Goal: Task Accomplishment & Management: Use online tool/utility

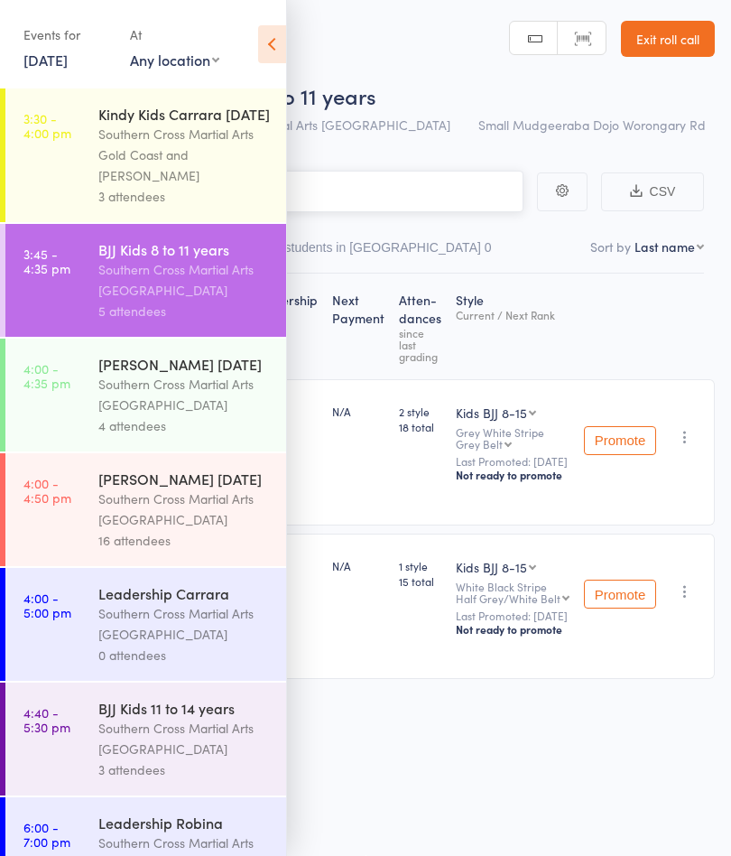
scroll to position [1, 0]
click at [267, 43] on icon at bounding box center [272, 44] width 28 height 38
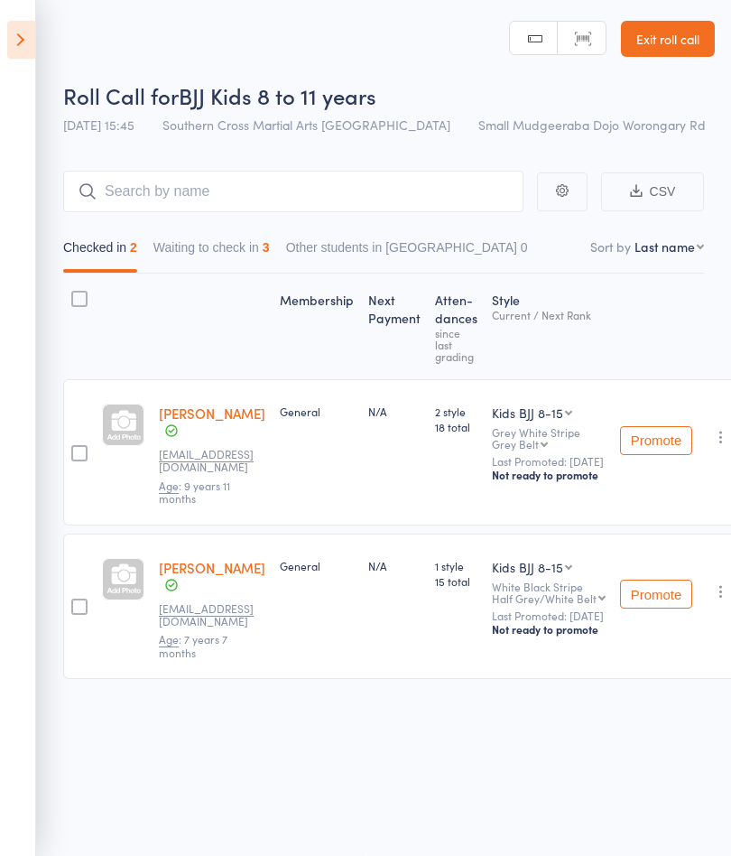
click at [252, 261] on button "Waiting to check in 3" at bounding box center [211, 252] width 116 height 42
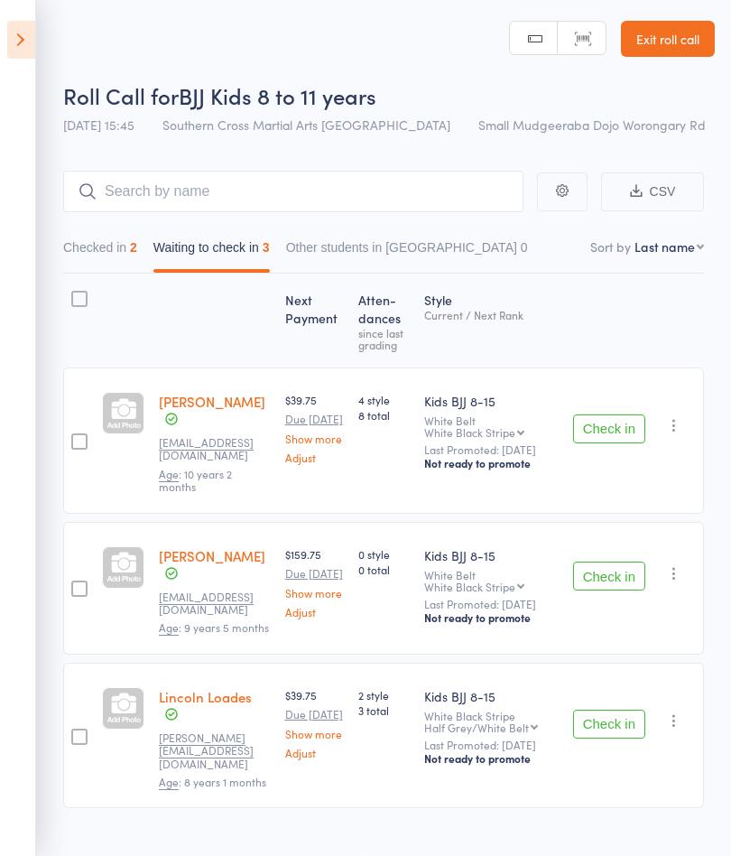
click at [683, 424] on icon "button" at bounding box center [674, 425] width 18 height 18
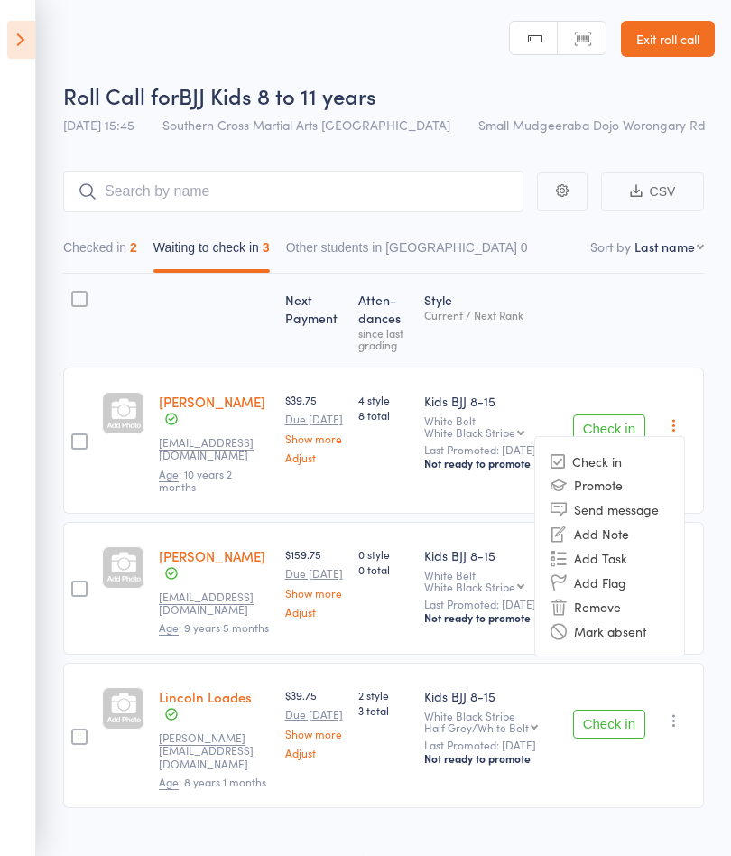
click at [650, 633] on li "Mark absent" at bounding box center [609, 630] width 149 height 24
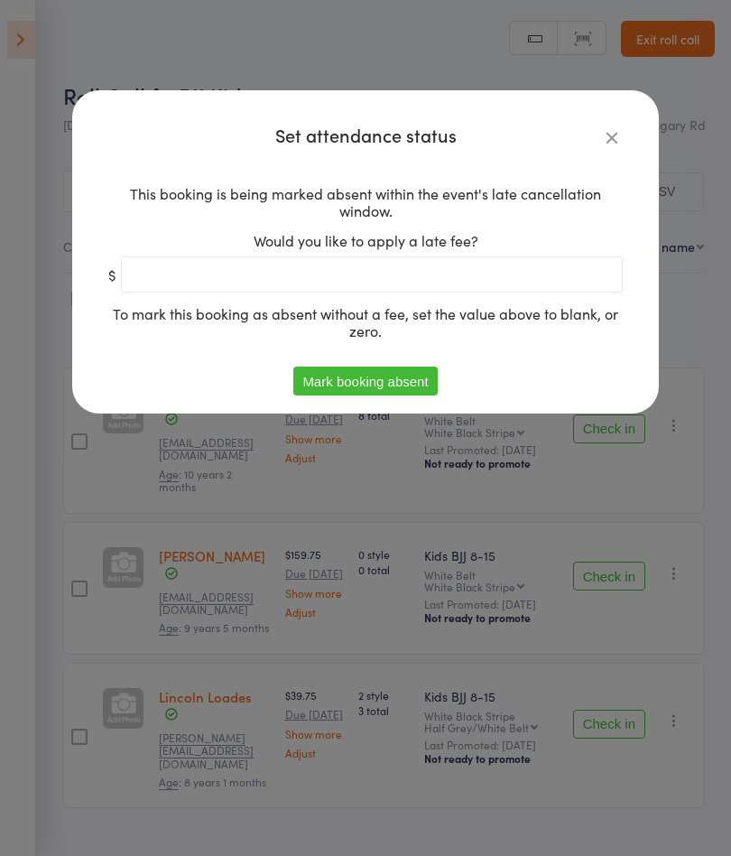
click at [429, 387] on button "Mark booking absent" at bounding box center [365, 381] width 144 height 29
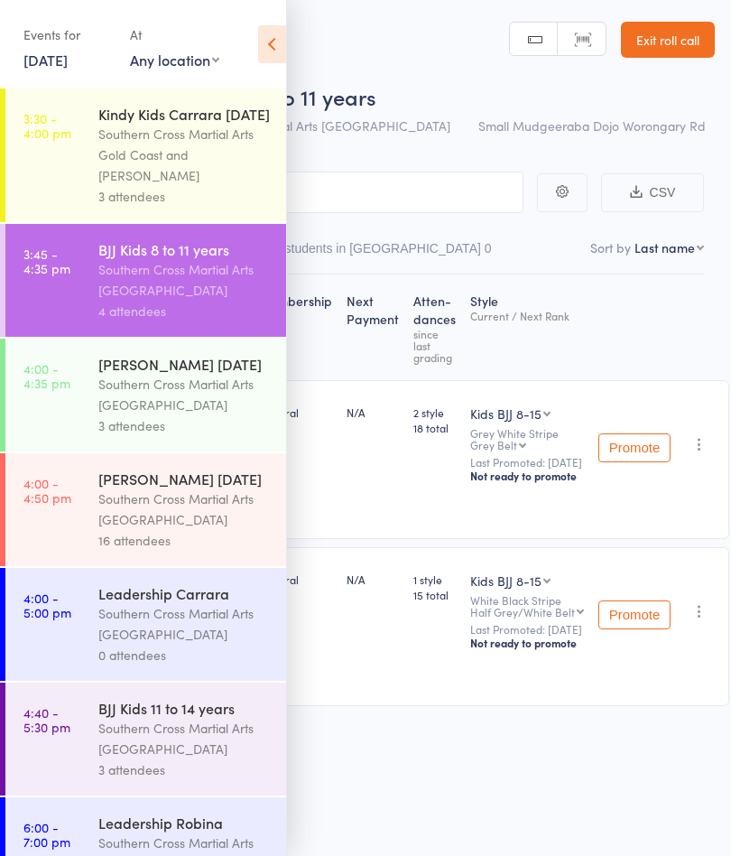
scroll to position [1, 0]
click at [274, 38] on icon at bounding box center [272, 44] width 28 height 38
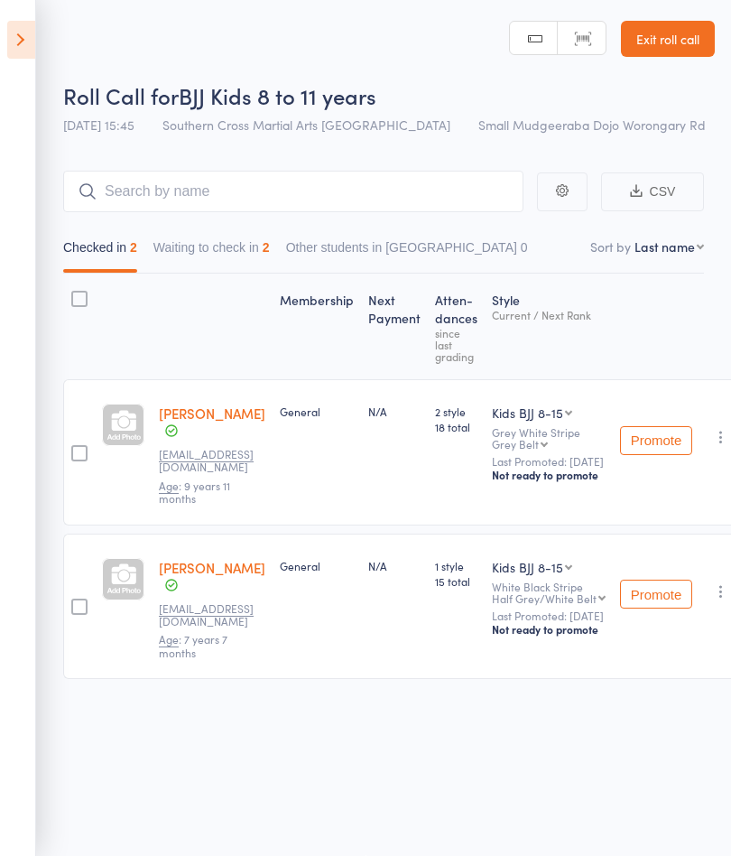
click at [259, 260] on button "Waiting to check in 2" at bounding box center [211, 252] width 116 height 42
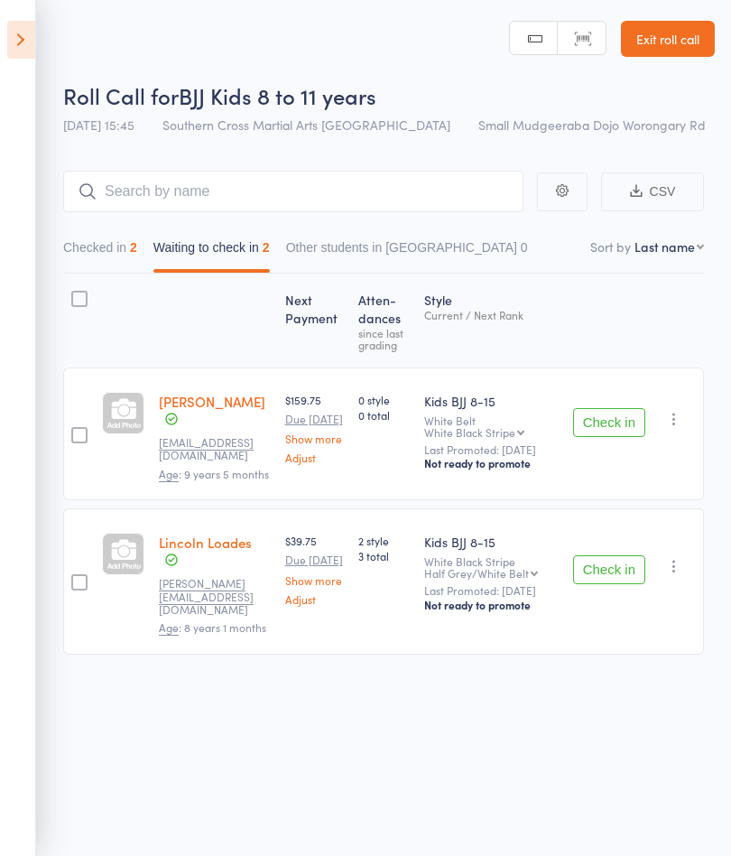
click at [631, 575] on button "Check in" at bounding box center [609, 569] width 72 height 29
click at [612, 420] on button "Check in" at bounding box center [609, 422] width 72 height 29
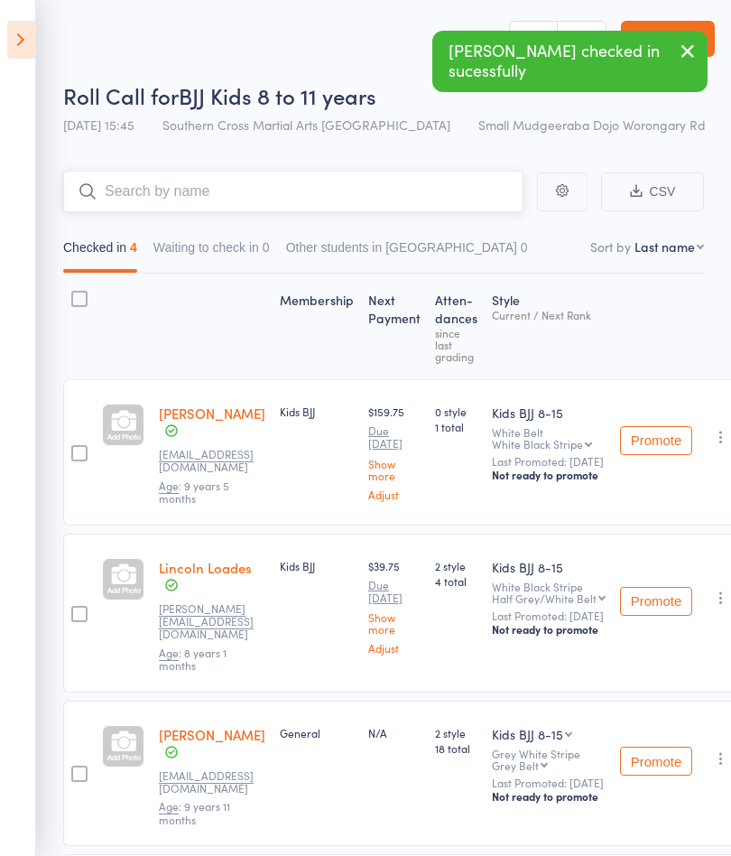
click at [306, 202] on input "search" at bounding box center [293, 192] width 460 height 42
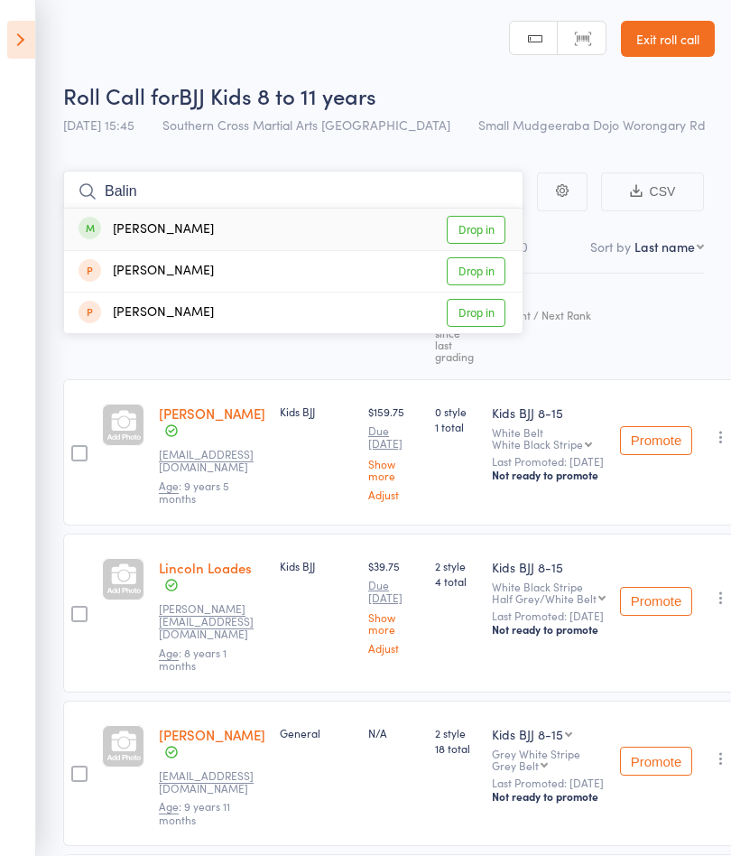
type input "Balin"
click at [476, 222] on link "Drop in" at bounding box center [476, 230] width 59 height 28
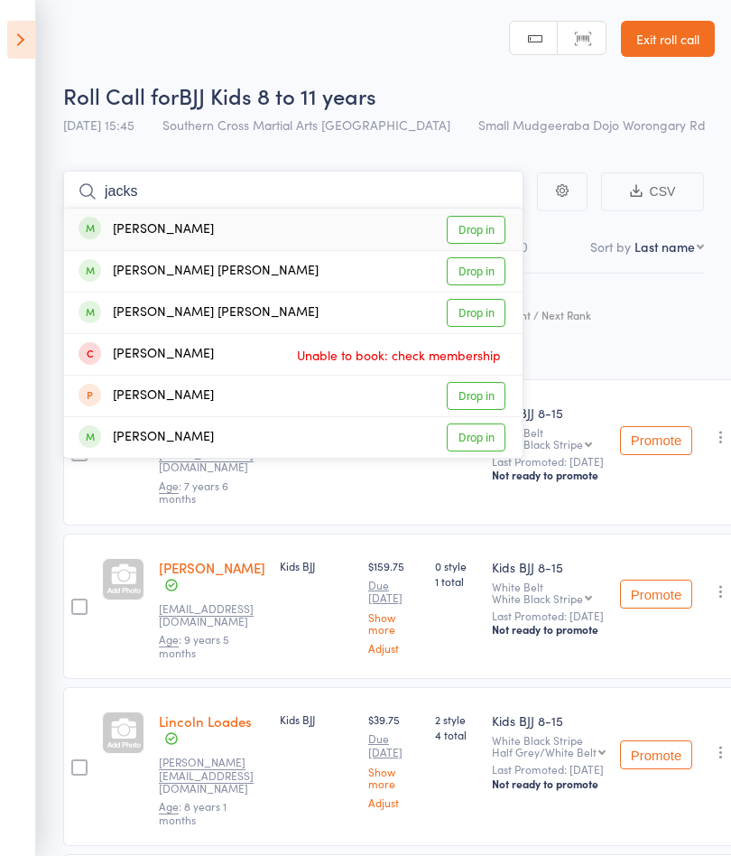
scroll to position [0, 0]
type input "jacks"
click at [485, 437] on link "Drop in" at bounding box center [476, 438] width 59 height 28
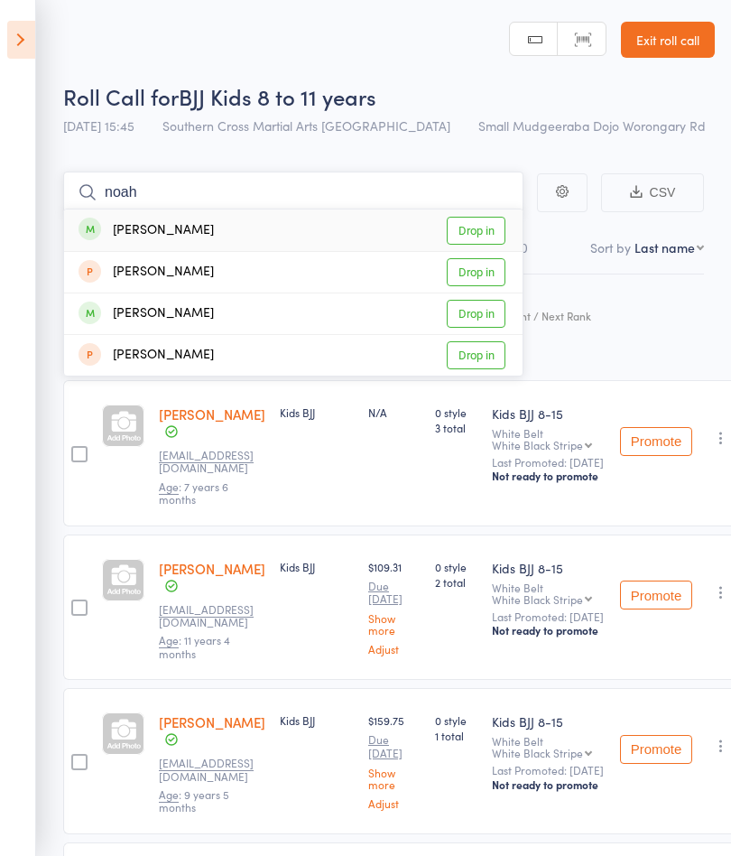
type input "noah"
click at [483, 230] on link "Drop in" at bounding box center [476, 231] width 59 height 28
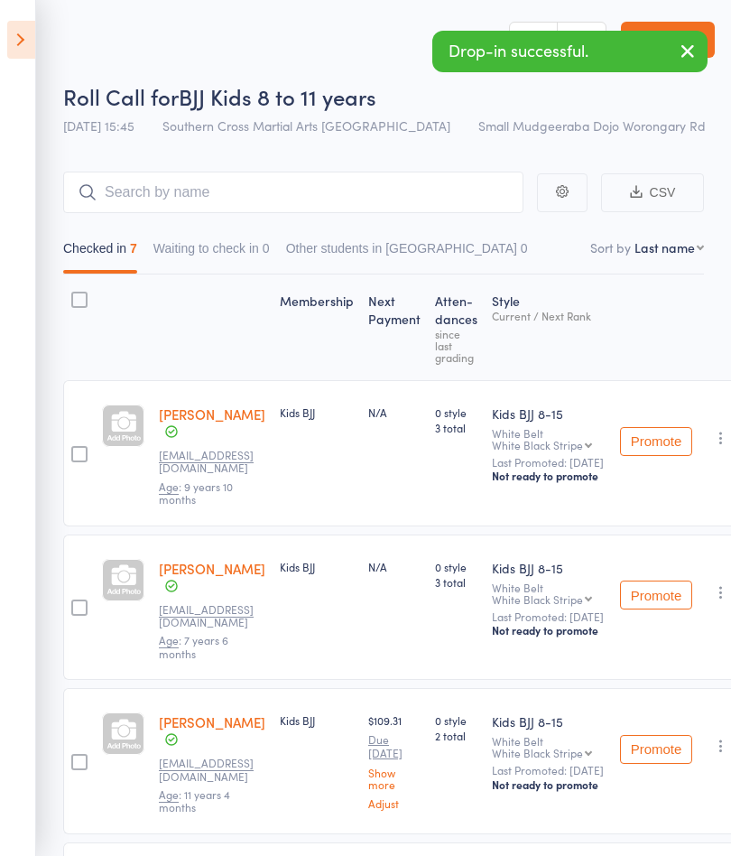
click at [21, 42] on icon at bounding box center [21, 40] width 28 height 38
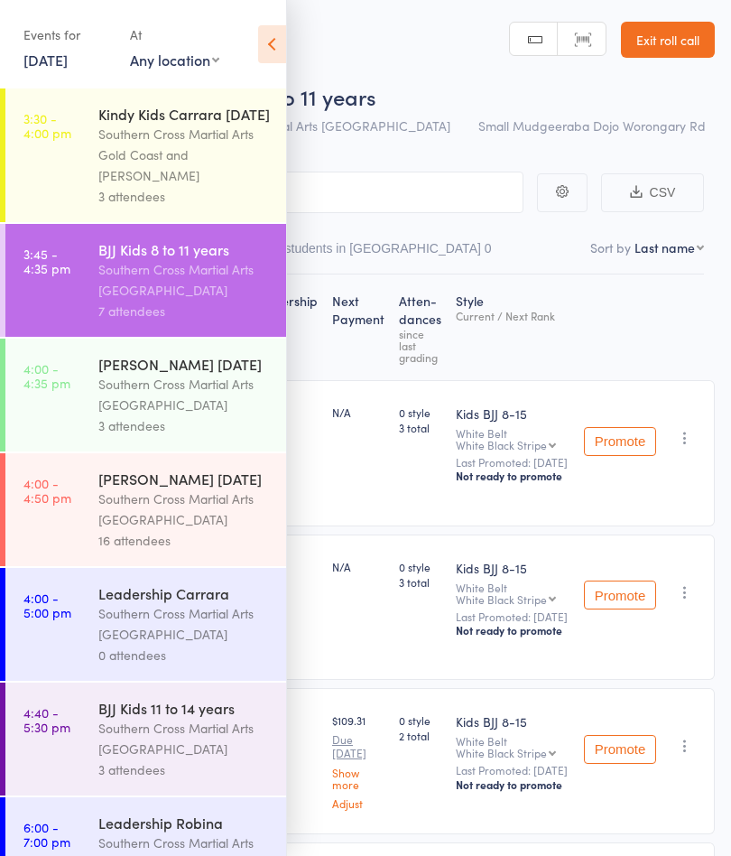
click at [221, 759] on div "Southern Cross Martial Arts [GEOGRAPHIC_DATA]" at bounding box center [184, 739] width 172 height 42
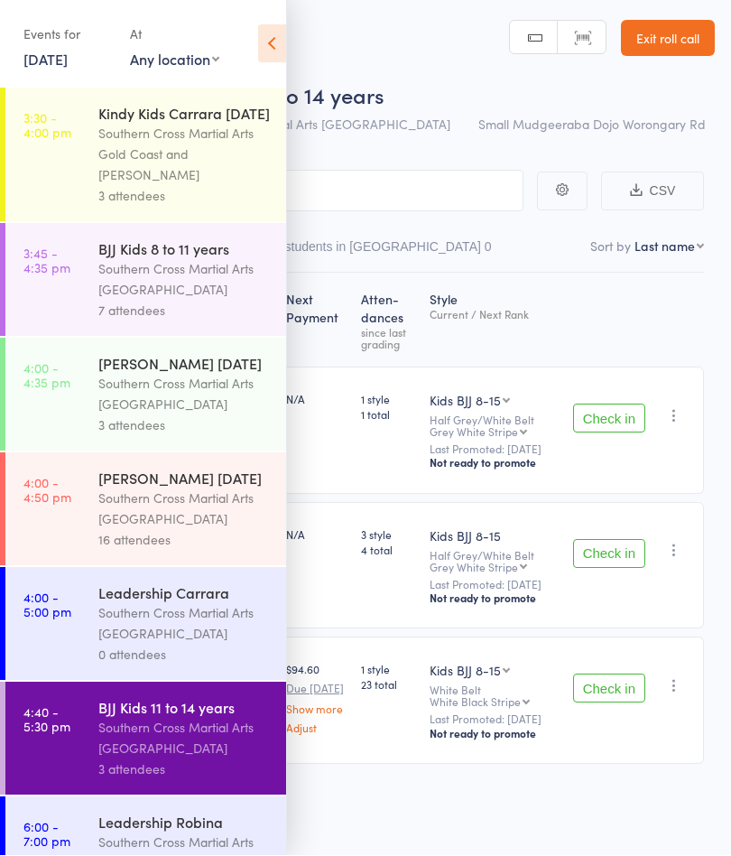
click at [275, 50] on icon at bounding box center [272, 44] width 28 height 38
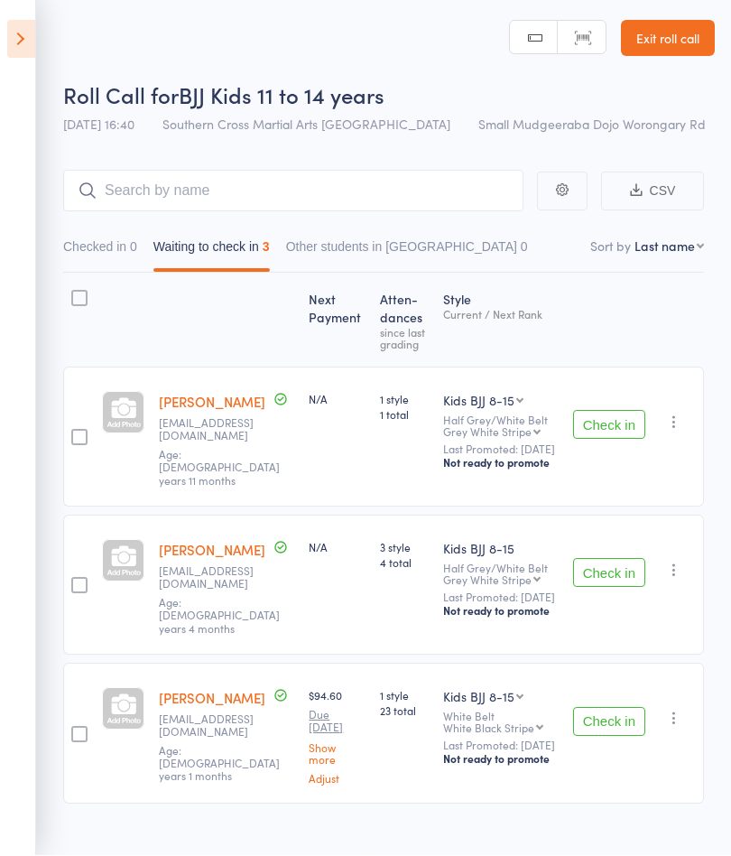
scroll to position [2, 0]
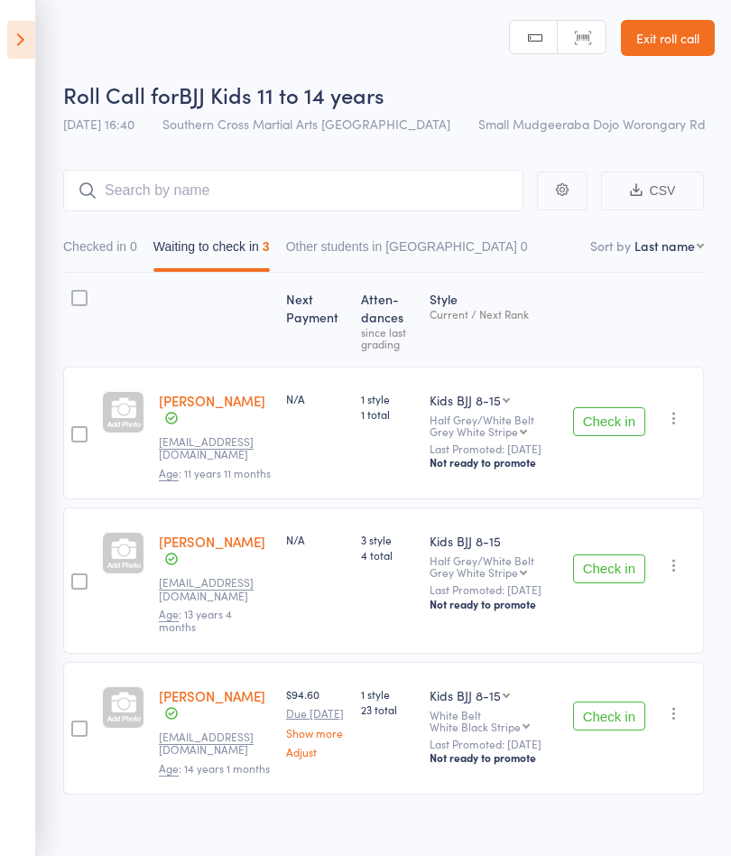
click at [623, 715] on button "Check in" at bounding box center [609, 716] width 72 height 29
click at [612, 568] on button "Check in" at bounding box center [609, 568] width 72 height 29
click at [622, 436] on button "Check in" at bounding box center [609, 421] width 72 height 29
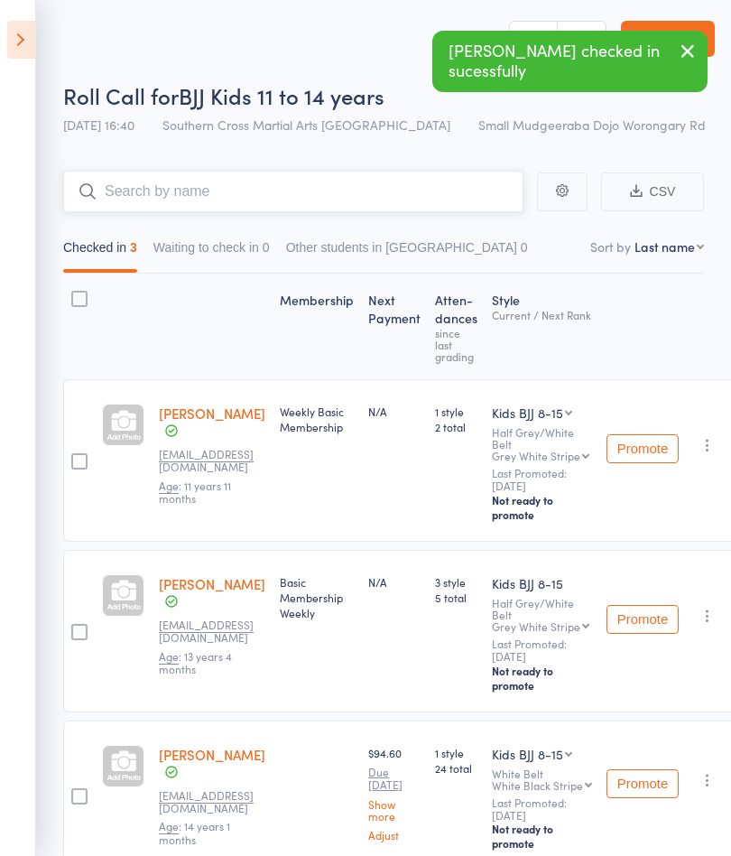
click at [296, 191] on input "search" at bounding box center [293, 192] width 460 height 42
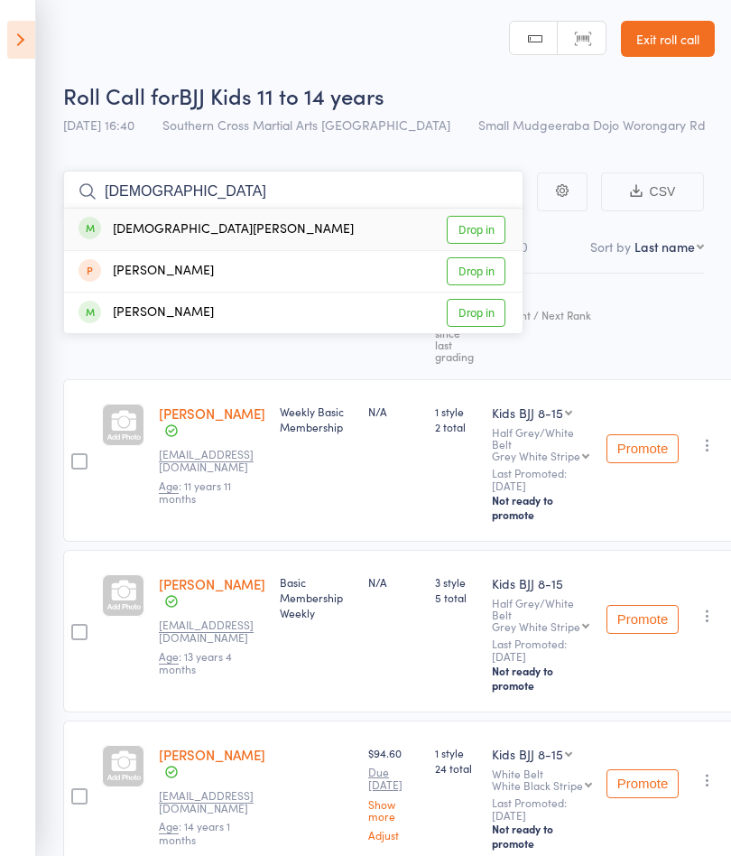
type input "[DEMOGRAPHIC_DATA]"
click at [469, 233] on link "Drop in" at bounding box center [476, 230] width 59 height 28
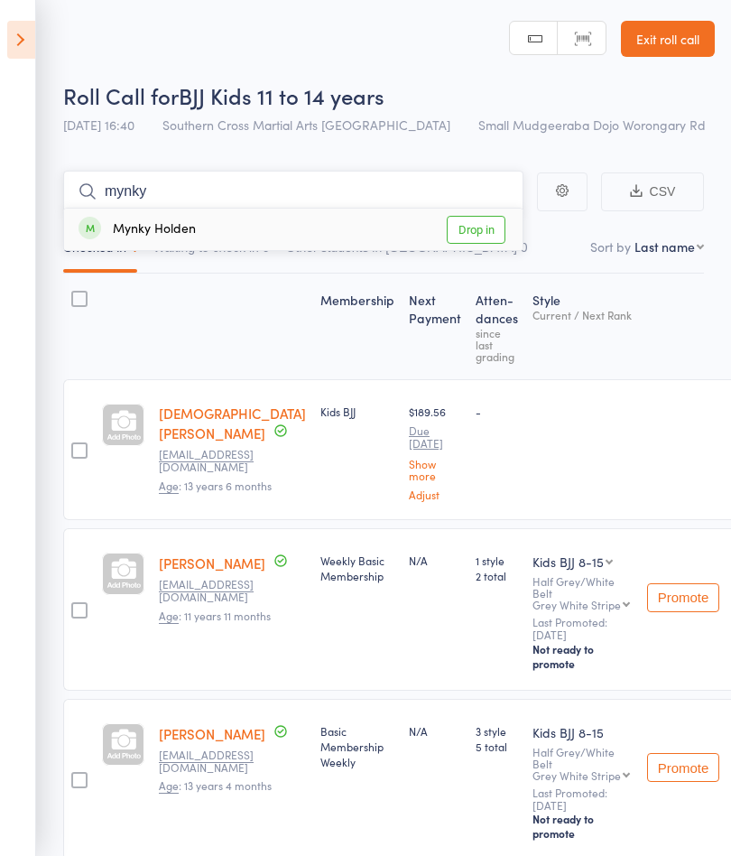
type input "mynky"
click at [479, 228] on link "Drop in" at bounding box center [476, 230] width 59 height 28
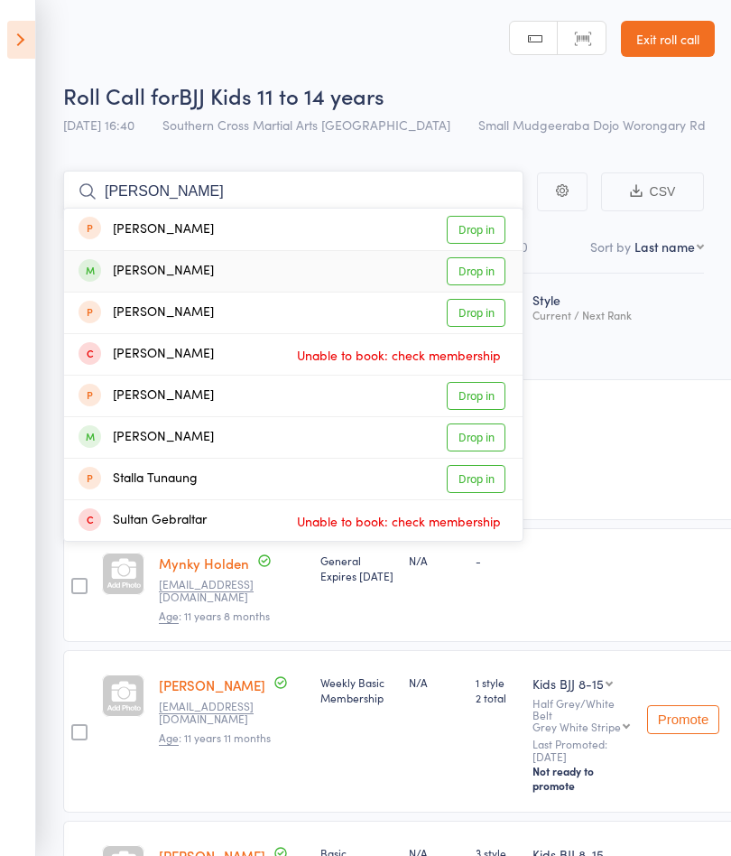
type input "[PERSON_NAME]"
click at [481, 274] on link "Drop in" at bounding box center [476, 271] width 59 height 28
